Goal: Transaction & Acquisition: Purchase product/service

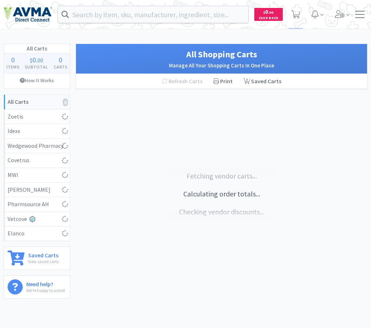
click at [143, 4] on div "Orders Shopping Discuss Discuss Deals Deals $ 0 . 00 Cash Back" at bounding box center [186, 14] width 364 height 29
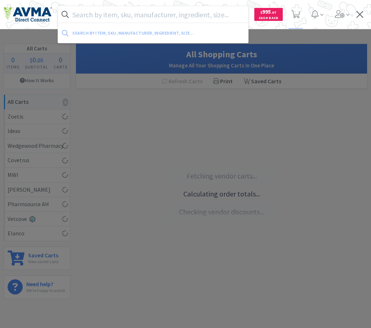
click at [142, 12] on input "text" at bounding box center [153, 14] width 190 height 17
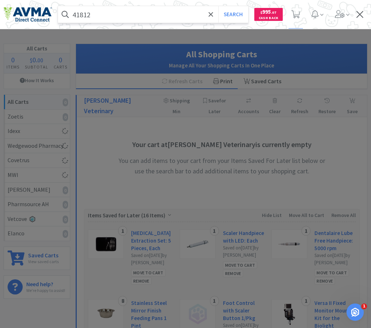
type input "41812"
click at [219, 6] on button "Search" at bounding box center [234, 14] width 30 height 17
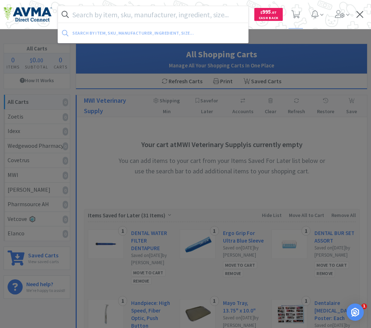
click at [164, 8] on input "text" at bounding box center [153, 14] width 190 height 17
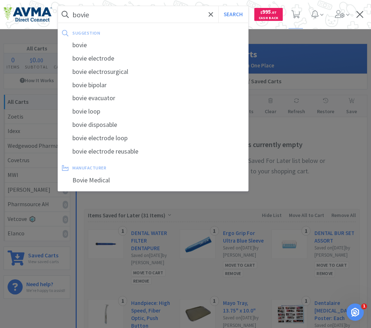
type input "bovie"
click at [219, 6] on button "Search" at bounding box center [234, 14] width 30 height 17
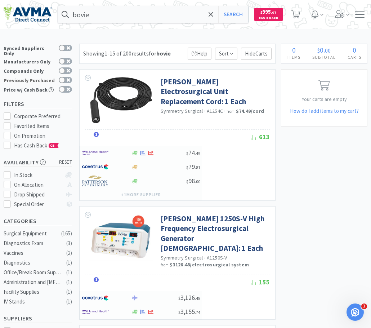
click at [53, 77] on div "Previously Purchased" at bounding box center [30, 80] width 52 height 6
click at [72, 85] on input "Previously Purchased" at bounding box center [72, 85] width 0 height 0
checkbox input "true"
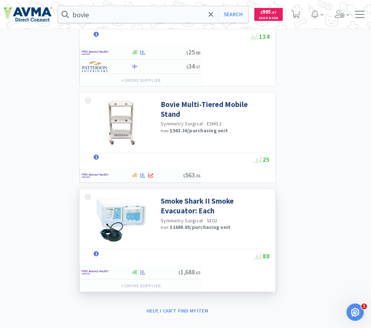
scroll to position [494, 0]
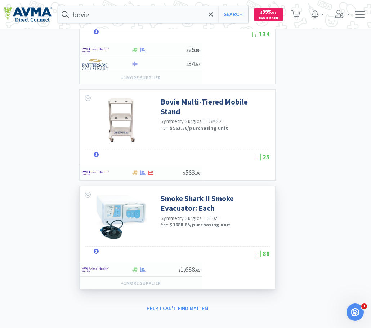
click at [96, 249] on span "1" at bounding box center [96, 251] width 5 height 5
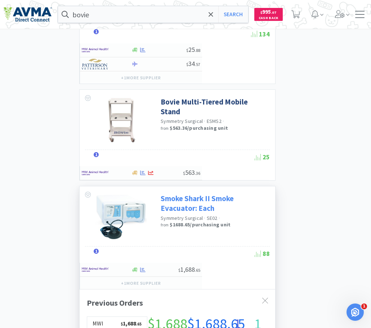
click at [210, 194] on link "Smoke Shark II Smoke Evacuator: Each" at bounding box center [214, 204] width 107 height 20
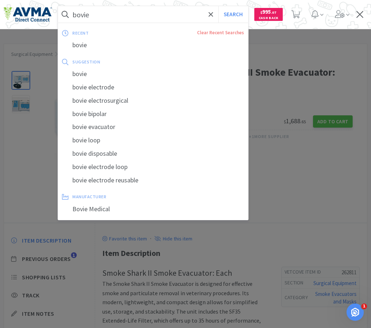
click at [125, 17] on input "bovie" at bounding box center [153, 14] width 190 height 17
